Goal: Information Seeking & Learning: Learn about a topic

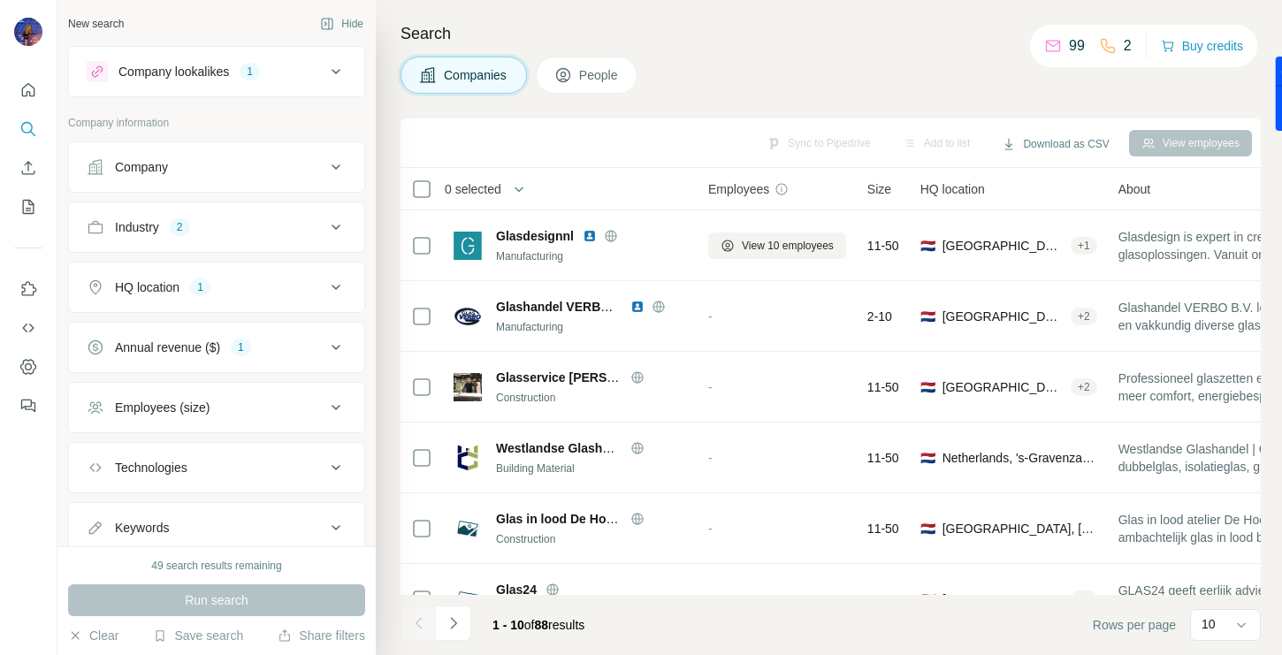
click at [283, 357] on button "Annual revenue ($) 1" at bounding box center [216, 347] width 295 height 42
click at [135, 455] on span "10-50M" at bounding box center [132, 452] width 49 height 18
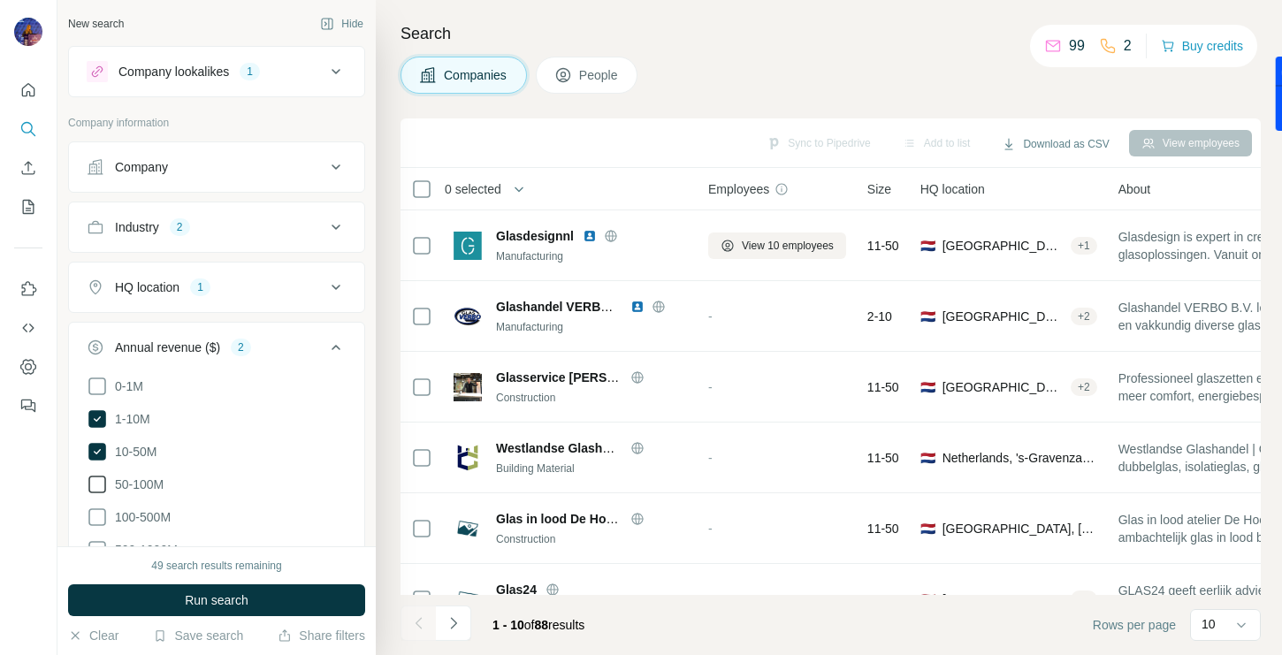
click at [143, 483] on span "50-100M" at bounding box center [136, 485] width 56 height 18
click at [143, 523] on span "100-500M" at bounding box center [139, 517] width 63 height 18
click at [152, 606] on button "Run search" at bounding box center [216, 600] width 297 height 32
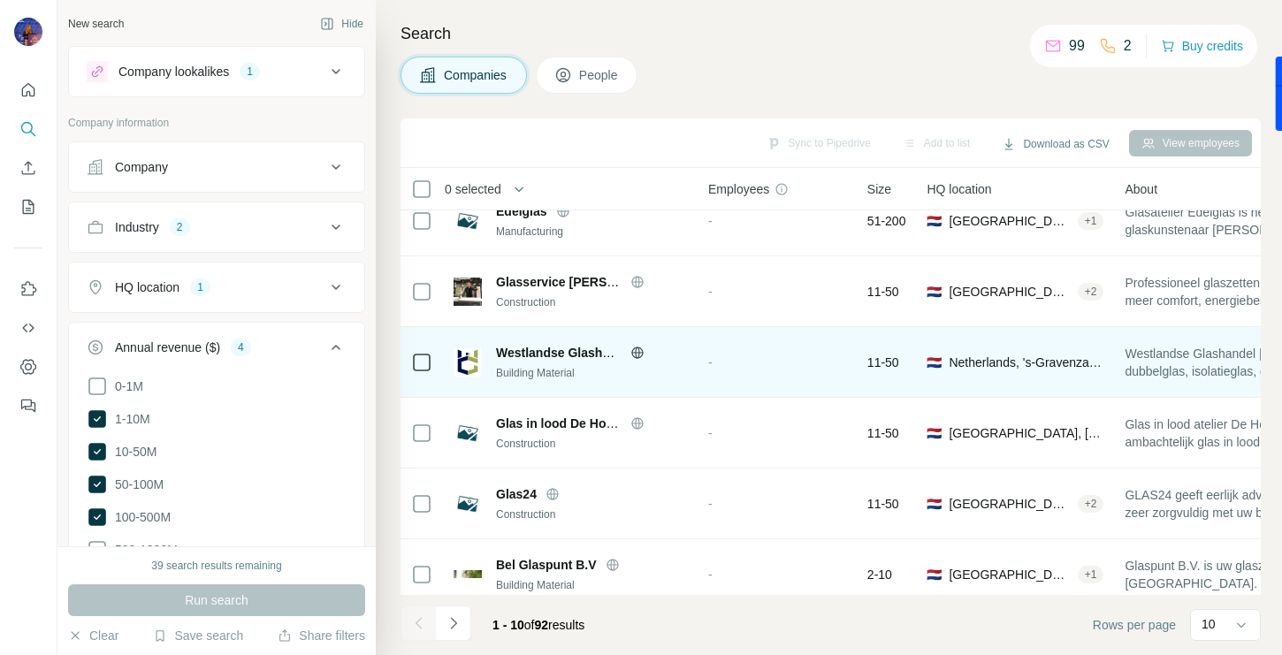
scroll to position [169, 0]
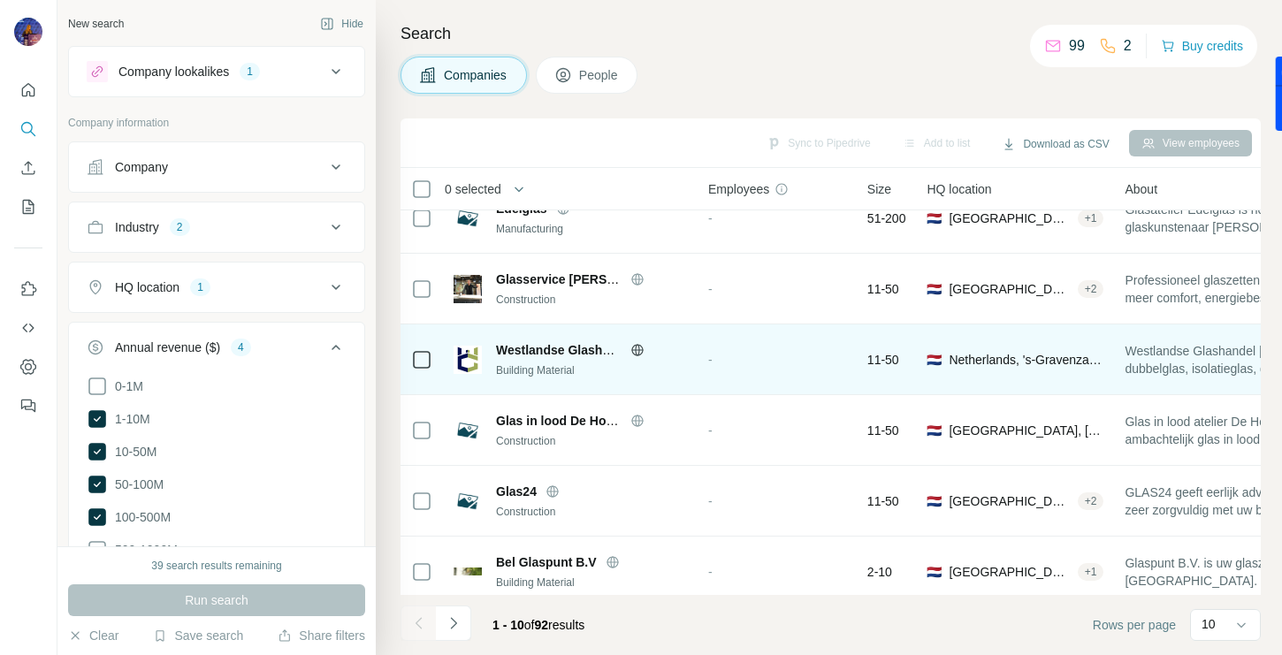
click at [639, 356] on div "Westlandse Glashandel" at bounding box center [591, 350] width 191 height 18
click at [639, 353] on icon at bounding box center [637, 350] width 14 height 14
